Goal: Transaction & Acquisition: Purchase product/service

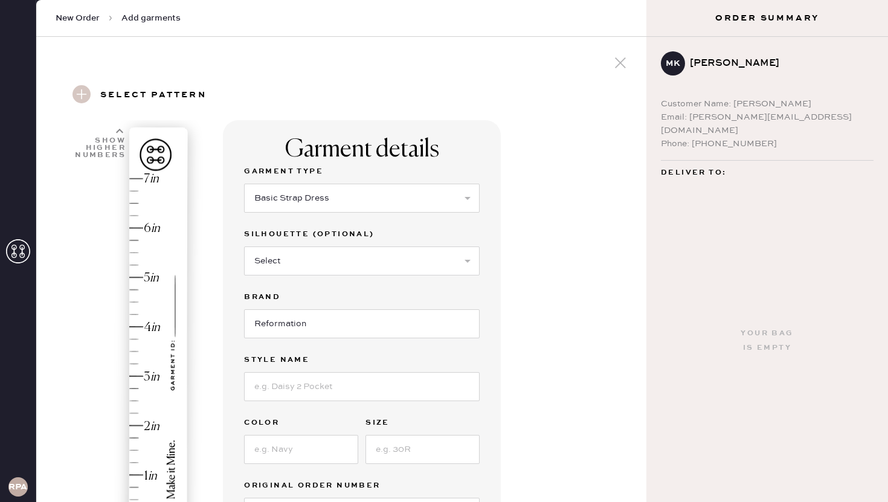
select select "6"
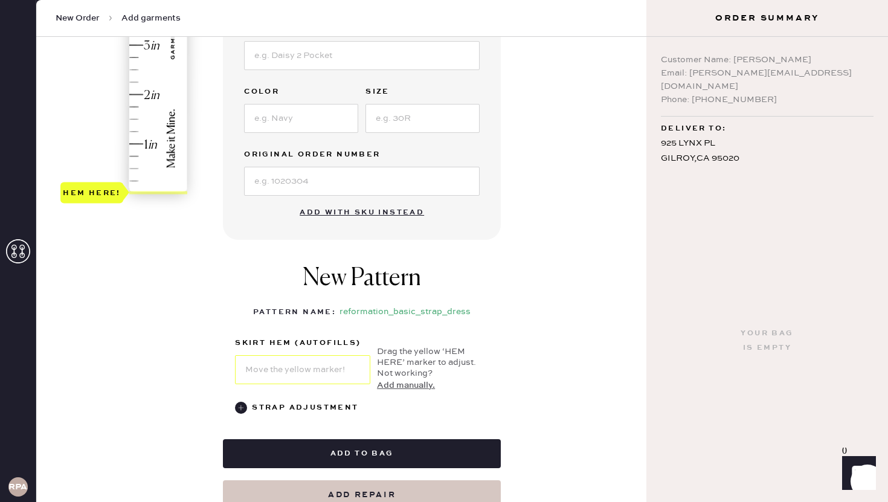
scroll to position [384, 0]
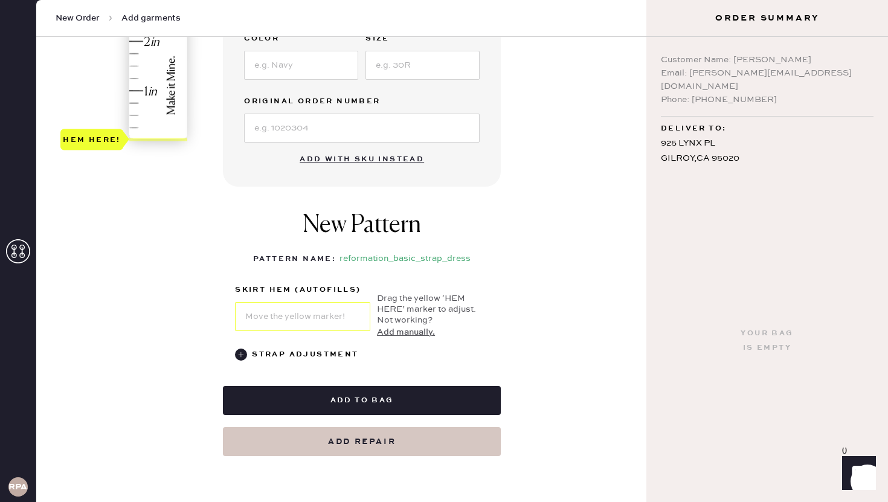
click at [355, 162] on button "Add with SKU instead" at bounding box center [361, 159] width 139 height 24
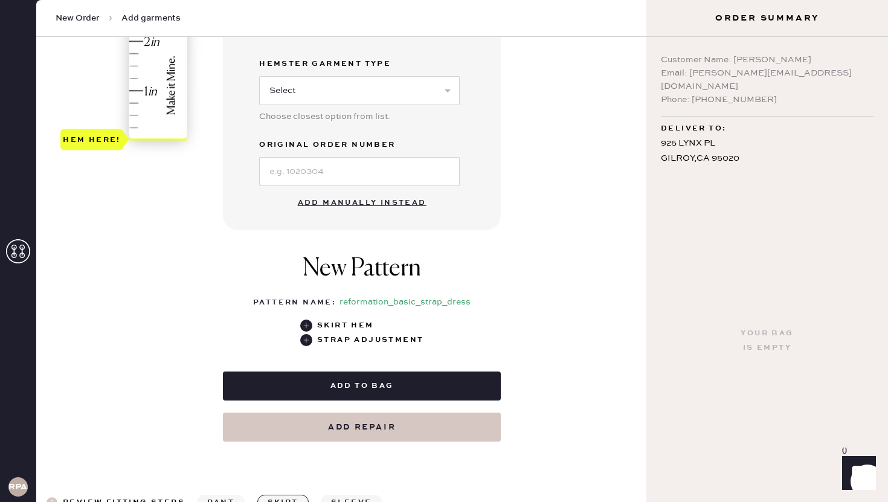
click at [355, 202] on button "Add manually instead" at bounding box center [362, 203] width 143 height 24
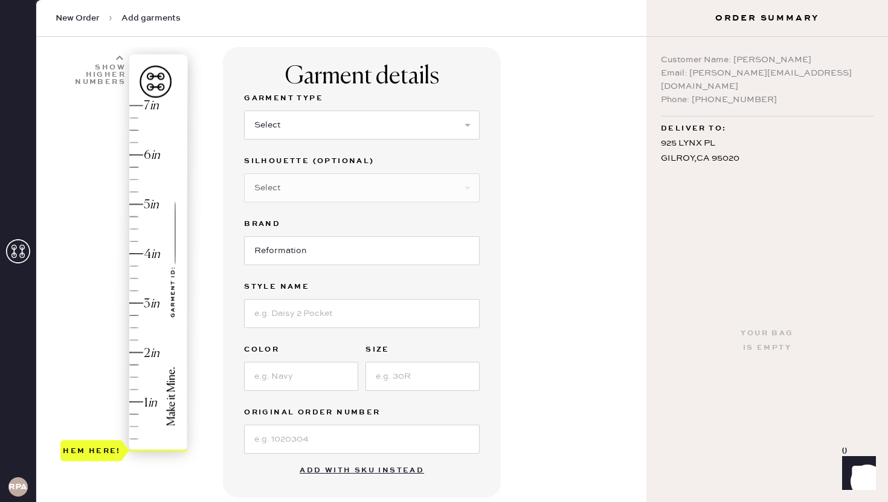
scroll to position [0, 0]
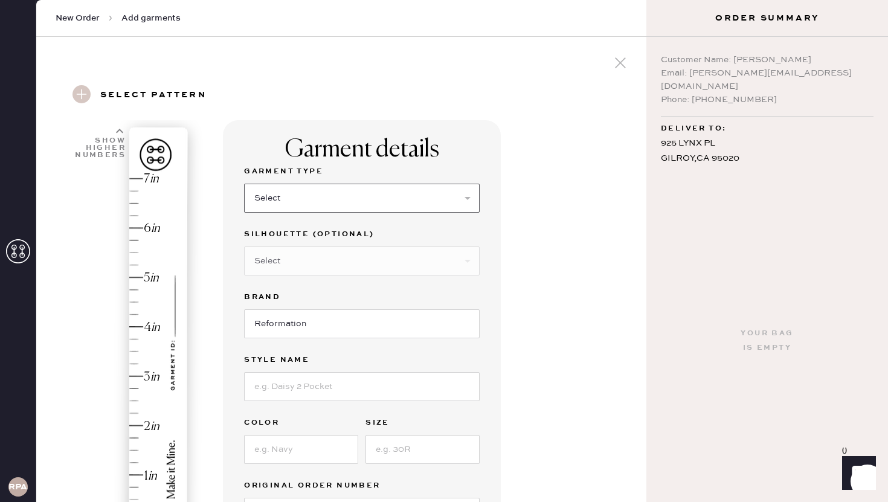
click at [316, 199] on select "Select Basic Skirt Jeans Leggings Pants Shorts Basic Sleeved Dress Basic Sleeve…" at bounding box center [362, 198] width 236 height 29
click at [310, 202] on select "Select Basic Skirt Jeans Leggings Pants Shorts Basic Sleeved Dress Basic Sleeve…" at bounding box center [362, 198] width 236 height 29
select select "6"
click at [294, 260] on select "Select Maxi Dress Midi Dress Mini Dress Other" at bounding box center [362, 261] width 236 height 29
select select "39"
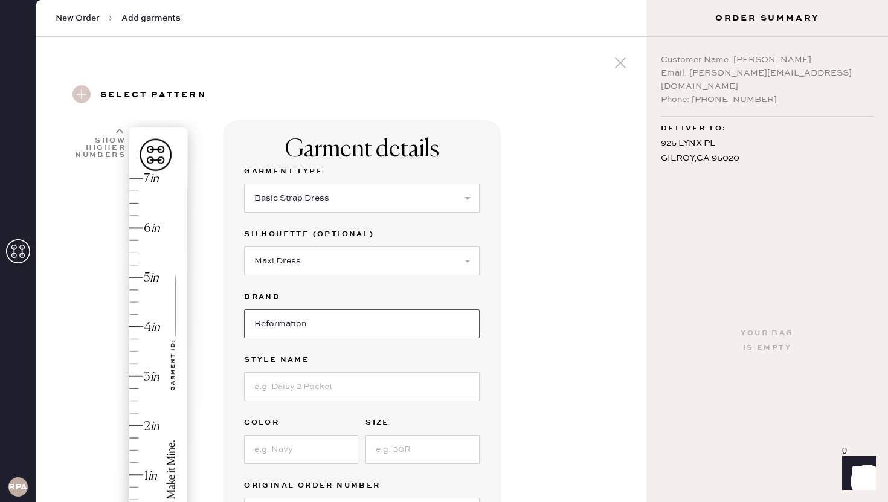
click at [276, 321] on input "Reformation" at bounding box center [362, 323] width 236 height 29
click at [278, 378] on input at bounding box center [362, 386] width 236 height 29
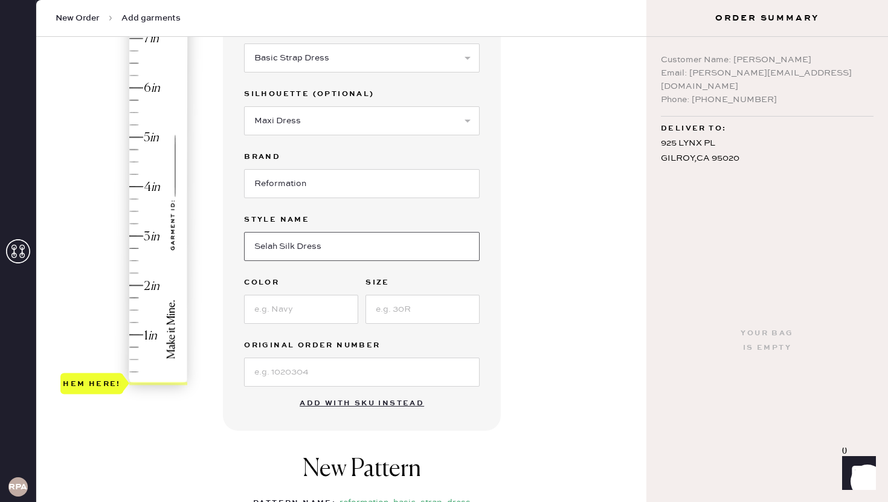
scroll to position [141, 0]
type input "Selah Silk Dress"
click at [285, 308] on input at bounding box center [301, 308] width 114 height 29
type input "Black"
click at [380, 315] on input at bounding box center [423, 308] width 114 height 29
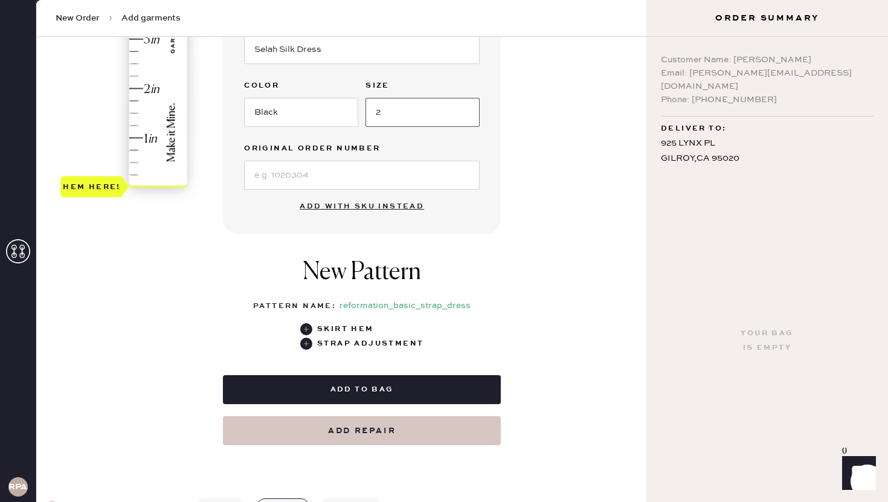
scroll to position [338, 0]
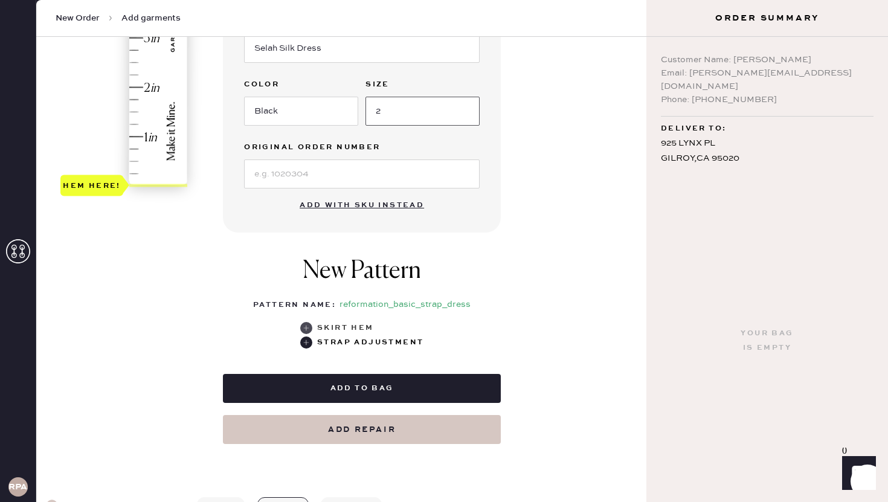
type input "2"
click at [311, 327] on use at bounding box center [306, 328] width 12 height 12
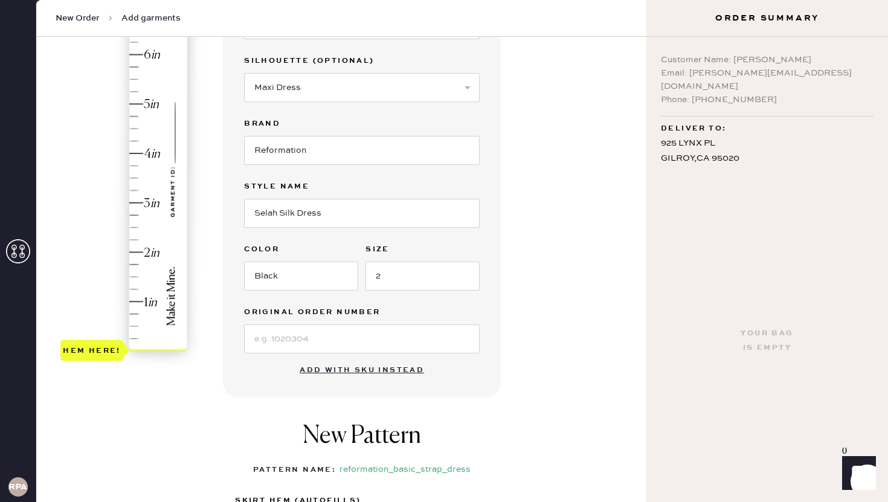
scroll to position [172, 0]
type input "5.25"
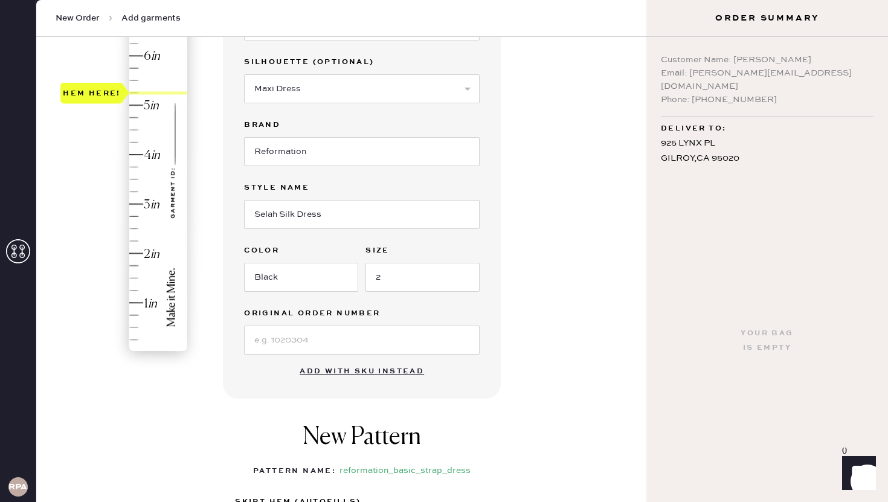
click at [135, 93] on div "Hem here!" at bounding box center [124, 179] width 129 height 356
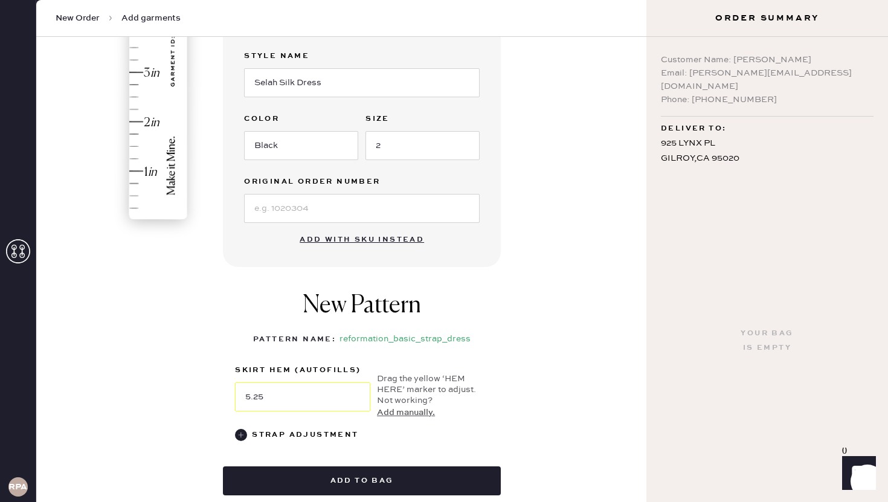
scroll to position [306, 0]
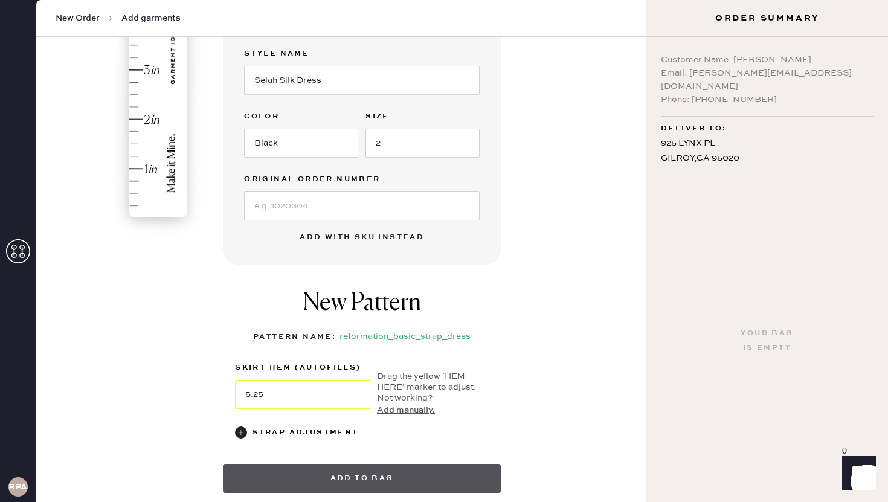
click at [303, 483] on button "Add to bag" at bounding box center [362, 478] width 278 height 29
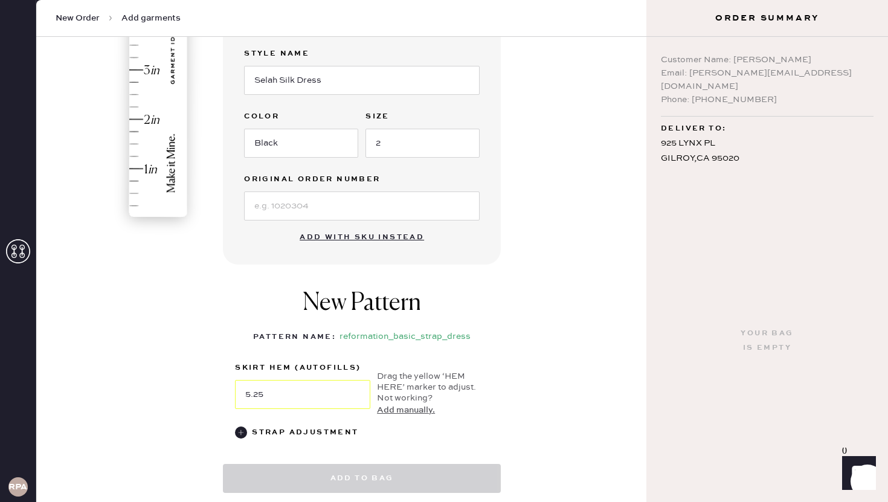
select select "6"
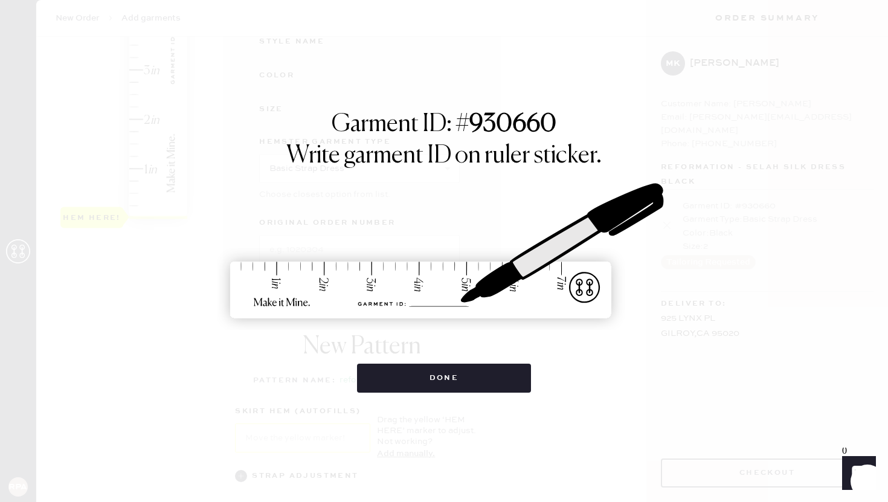
scroll to position [0, 0]
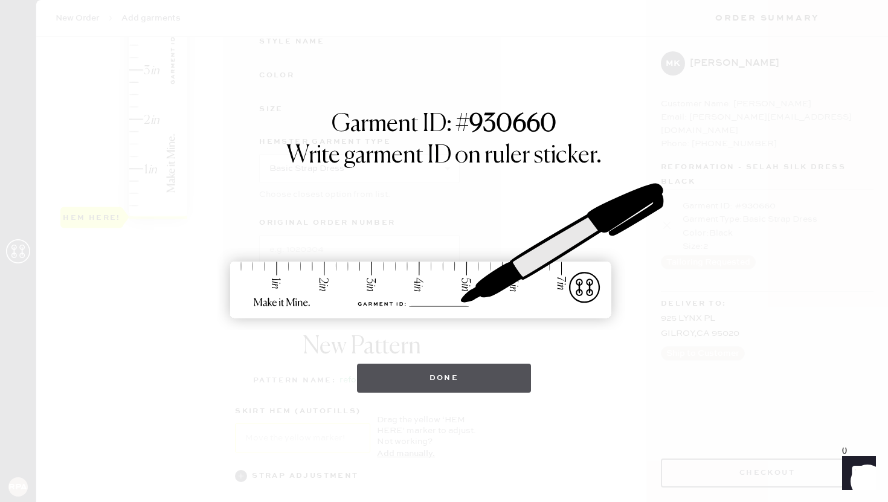
click at [435, 386] on button "Done" at bounding box center [444, 378] width 175 height 29
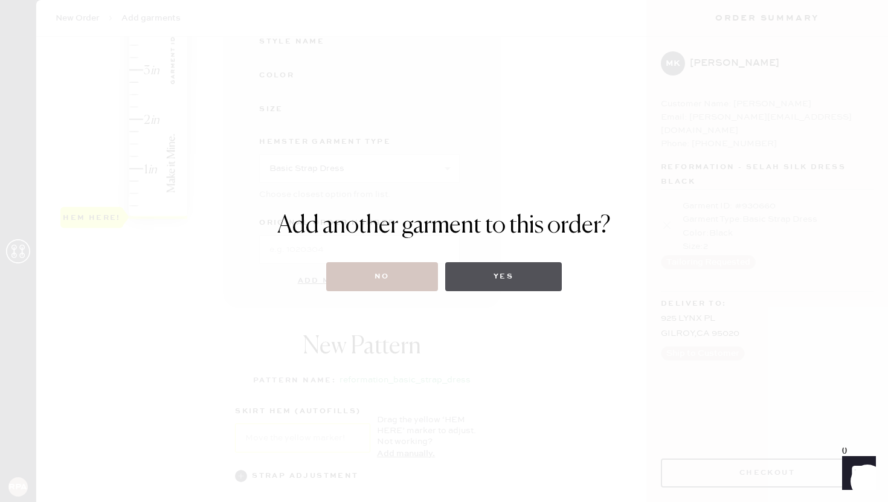
click at [486, 276] on button "Yes" at bounding box center [503, 276] width 117 height 29
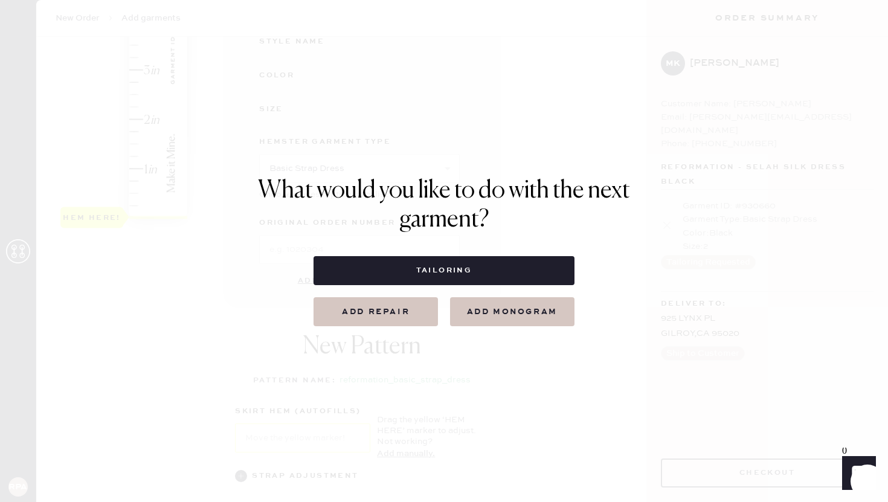
click at [486, 276] on button "Tailoring" at bounding box center [444, 270] width 260 height 29
select select
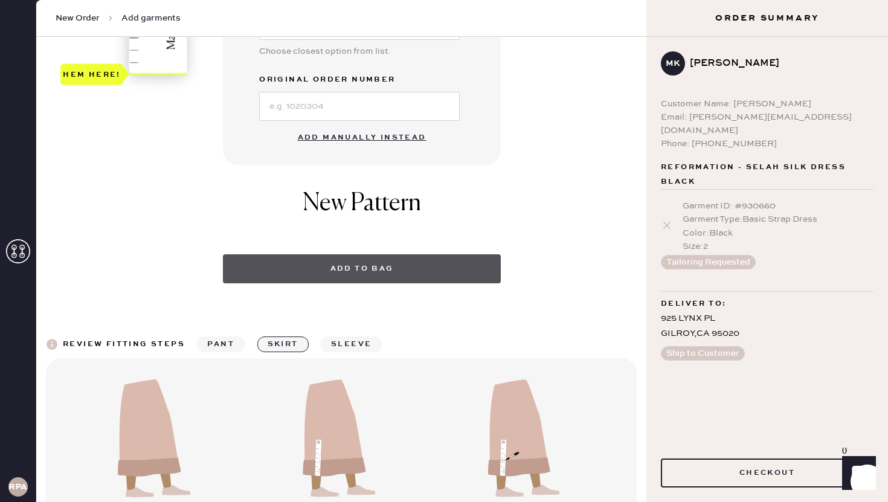
scroll to position [425, 0]
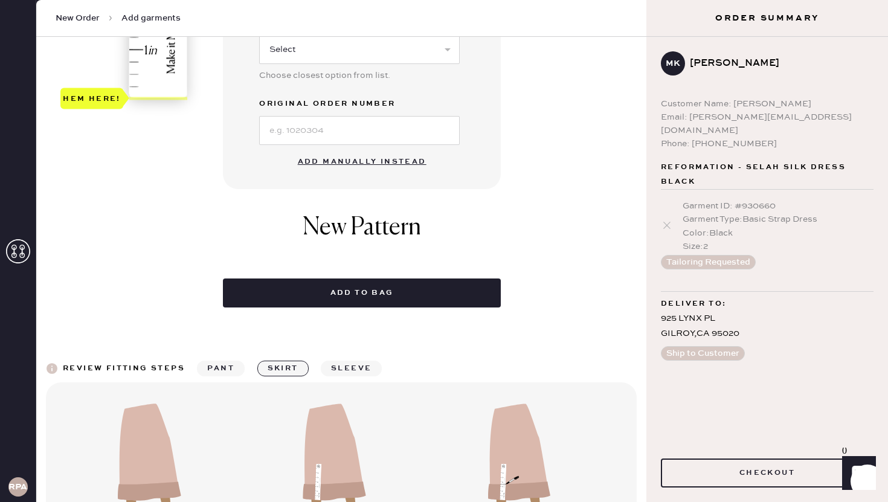
click at [341, 161] on button "Add manually instead" at bounding box center [362, 162] width 143 height 24
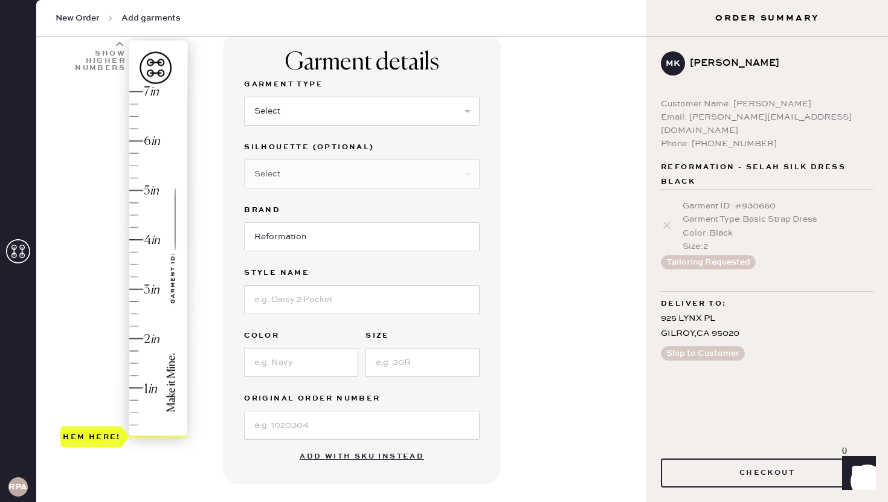
scroll to position [0, 0]
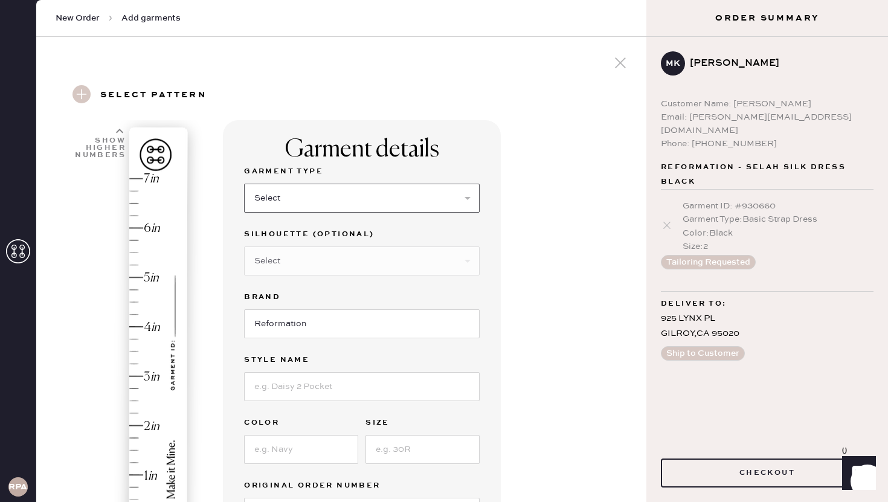
click at [284, 201] on select "Select Basic Skirt Jeans Leggings Pants Shorts Basic Sleeved Dress Basic Sleeve…" at bounding box center [362, 198] width 236 height 29
select select "2"
click at [298, 260] on select "Select Shorts Cropped Flare Boot Cut Straight Skinny Other" at bounding box center [362, 261] width 236 height 29
select select "other"
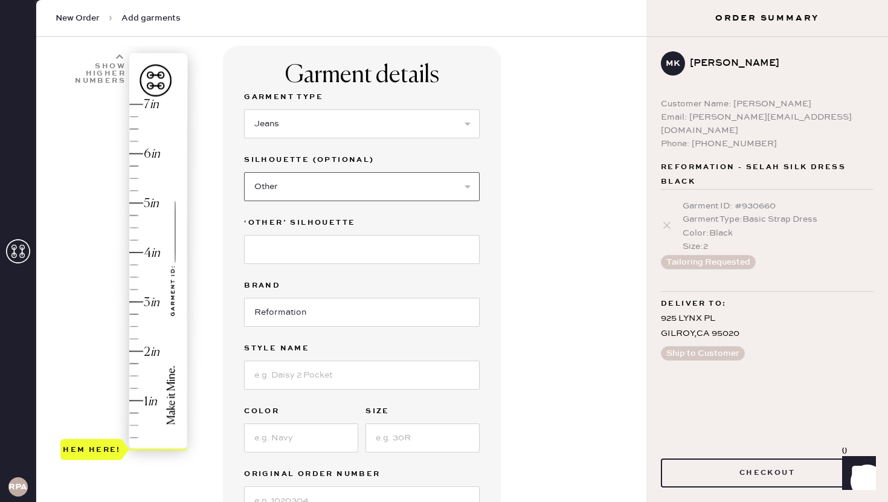
scroll to position [75, 0]
click at [303, 253] on input at bounding box center [362, 248] width 236 height 29
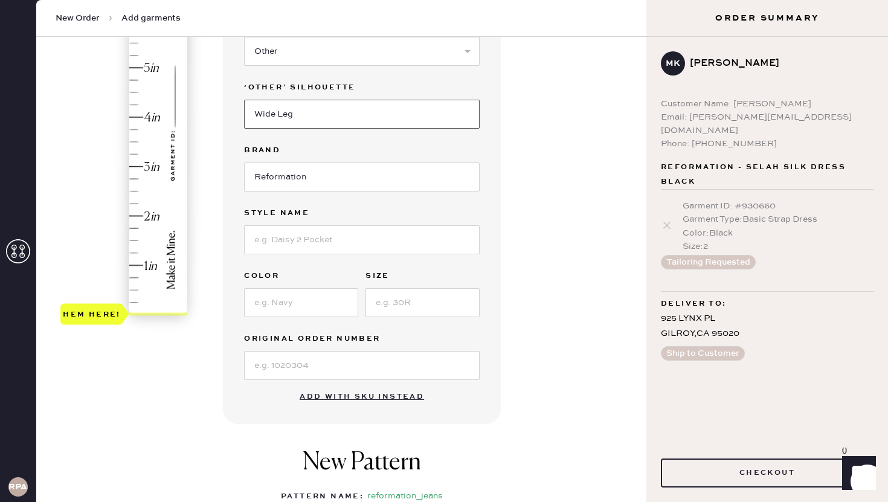
scroll to position [236, 0]
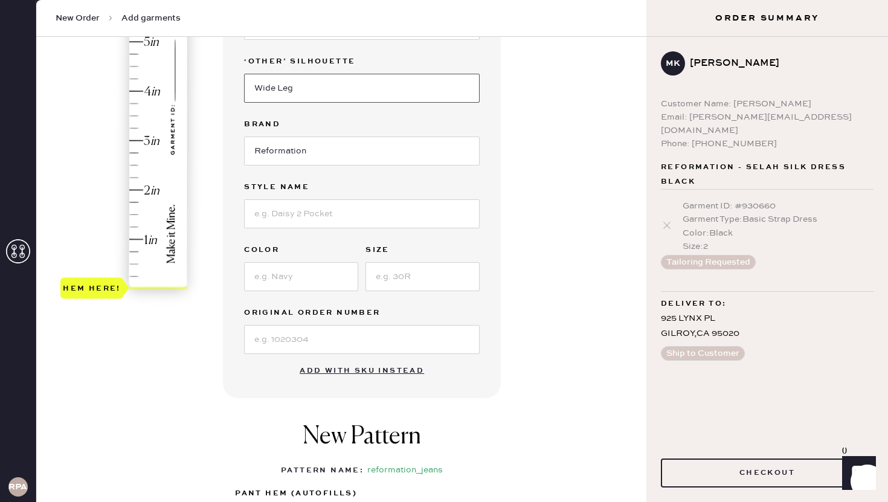
type input "Wide Leg"
click at [305, 207] on input at bounding box center [362, 213] width 236 height 29
type input "[PERSON_NAME] Lived-In Wide Leg"
type input "J"
click at [369, 209] on input "[PERSON_NAME] Lived-In Wide Leg" at bounding box center [362, 213] width 236 height 29
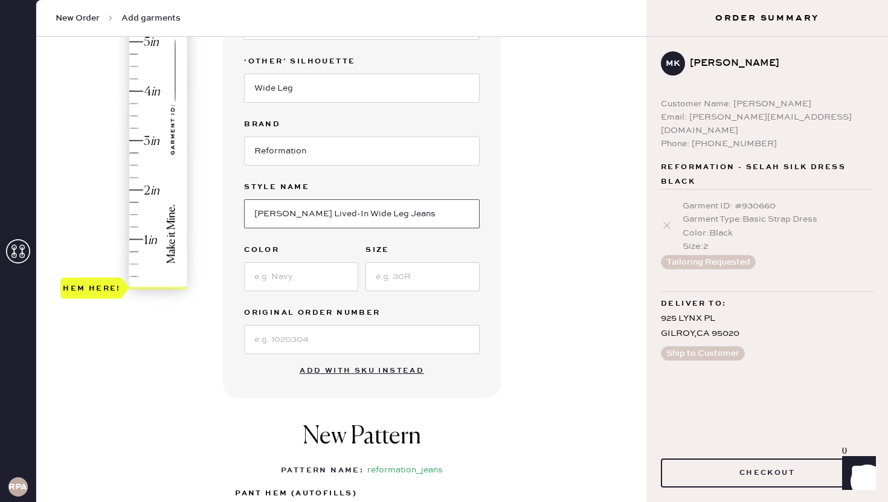
type input "[PERSON_NAME] Lived-In Wide Leg Jeans"
type input "Quarry"
click at [423, 272] on input at bounding box center [423, 276] width 114 height 29
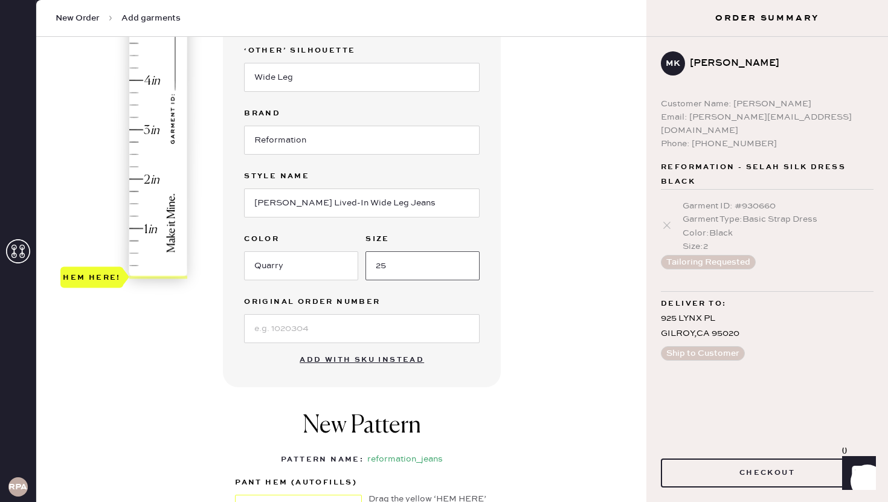
scroll to position [218, 0]
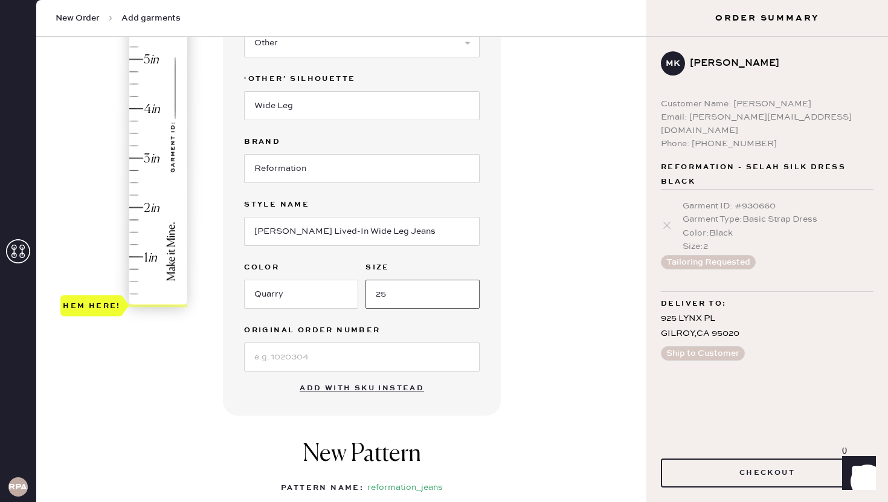
type input "25"
type input "3"
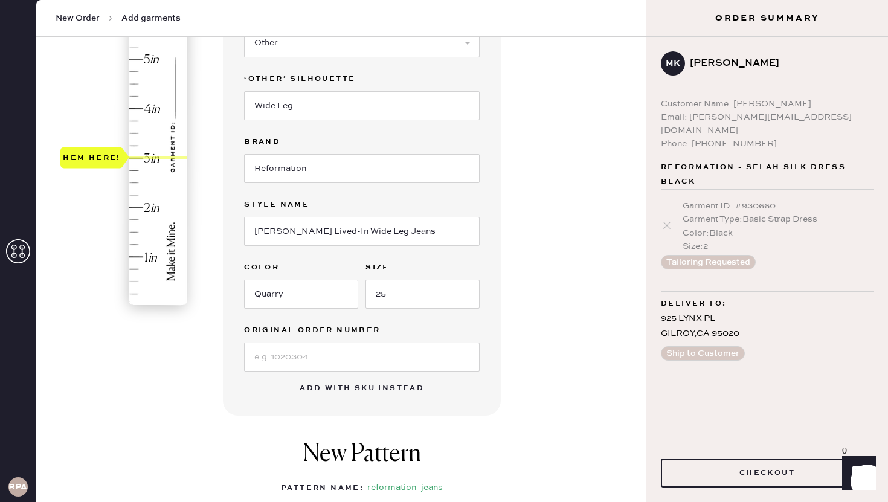
click at [150, 157] on div "Hem here!" at bounding box center [124, 133] width 129 height 356
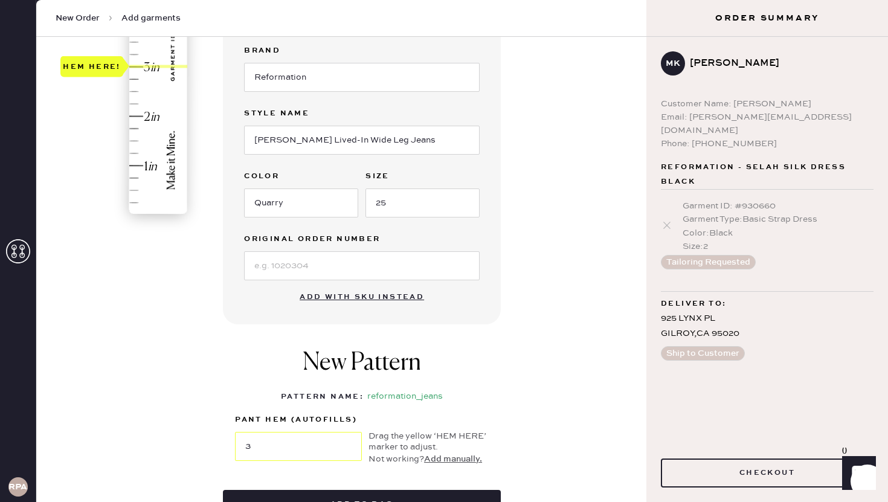
scroll to position [343, 0]
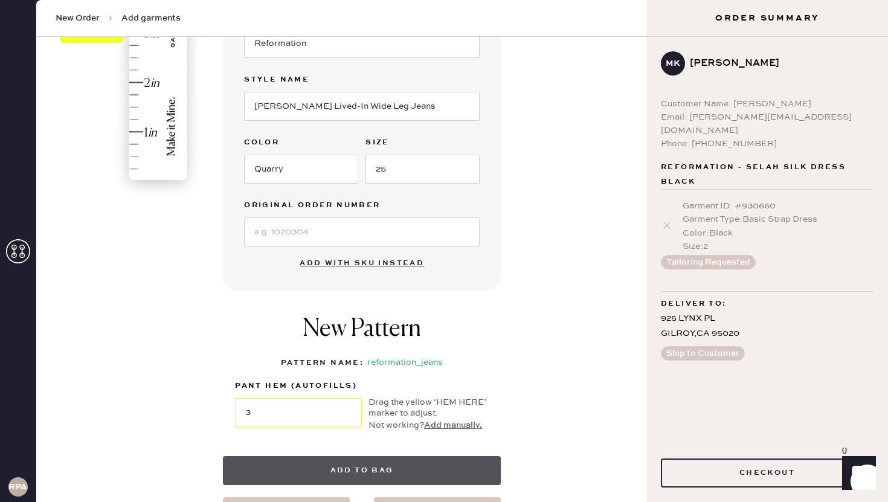
click at [311, 462] on button "Add to bag" at bounding box center [362, 470] width 278 height 29
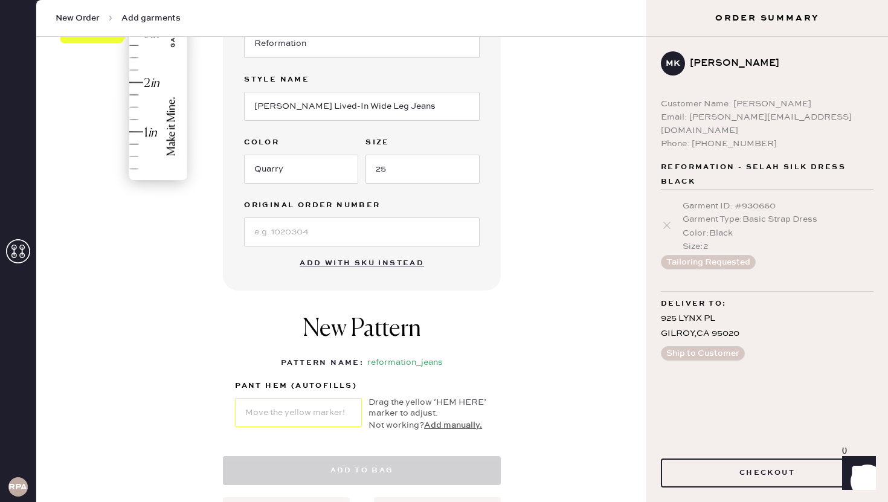
select select "2"
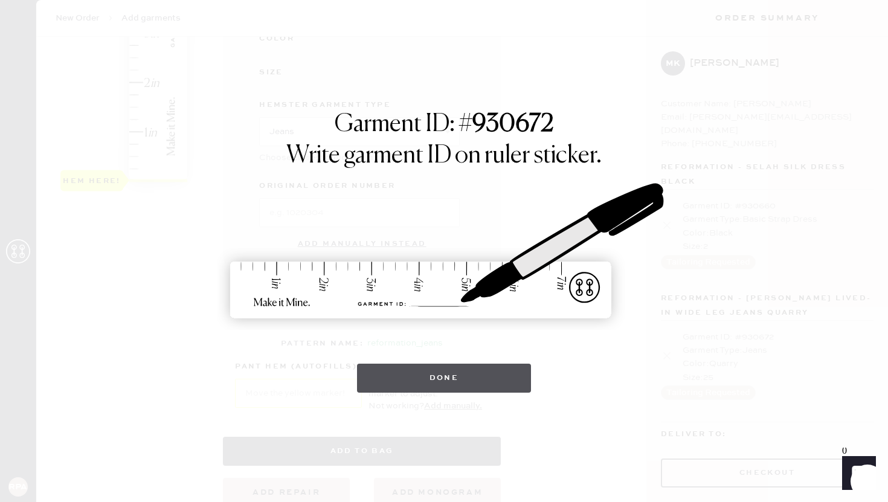
click at [394, 385] on button "Done" at bounding box center [444, 378] width 175 height 29
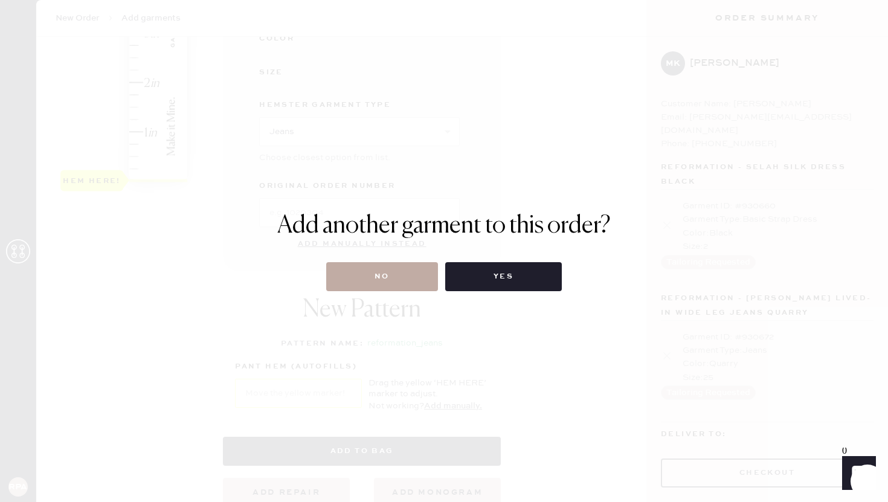
click at [360, 288] on button "No" at bounding box center [382, 276] width 112 height 29
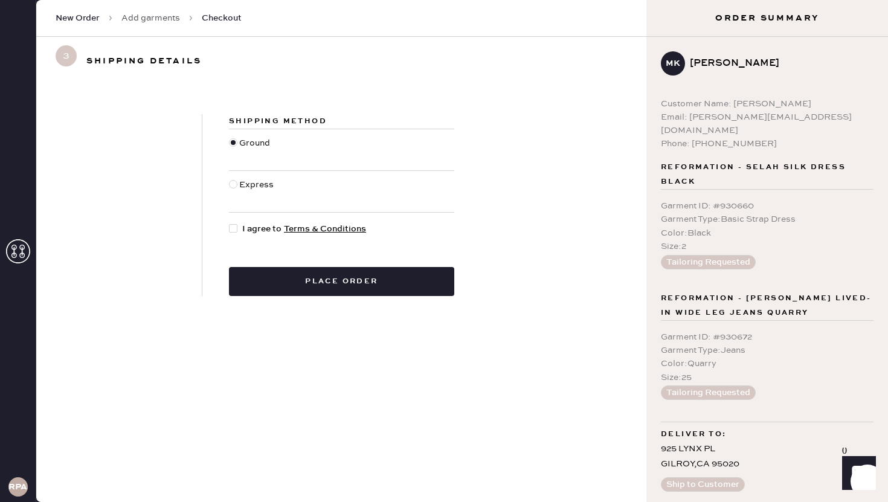
click at [273, 186] on div "Express" at bounding box center [257, 191] width 37 height 27
click at [230, 179] on input "Express" at bounding box center [229, 178] width 1 height 1
radio input "true"
click at [239, 229] on div at bounding box center [235, 228] width 13 height 13
click at [230, 223] on input "I agree to Terms & Conditions" at bounding box center [229, 222] width 1 height 1
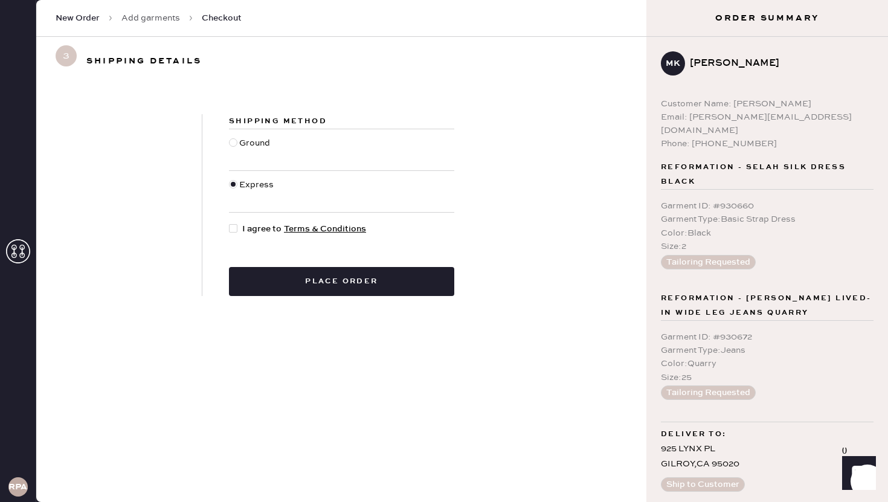
checkbox input "true"
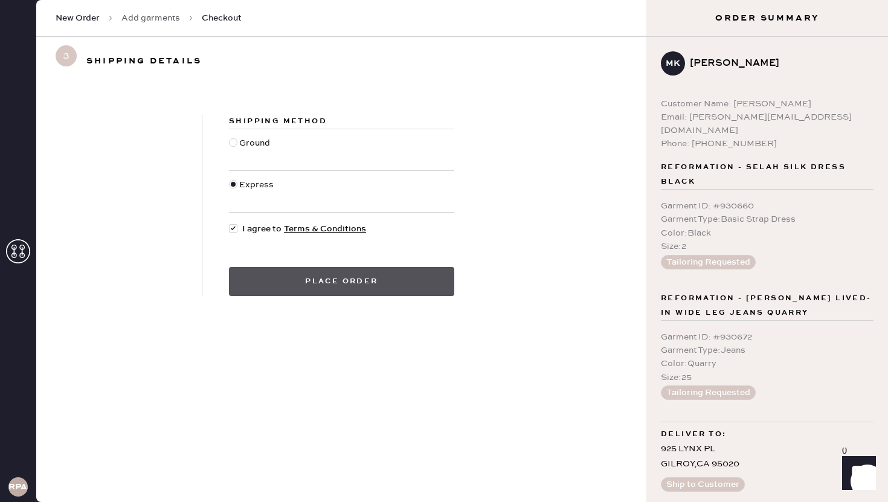
click at [273, 290] on button "Place order" at bounding box center [341, 281] width 225 height 29
